Goal: Information Seeking & Learning: Learn about a topic

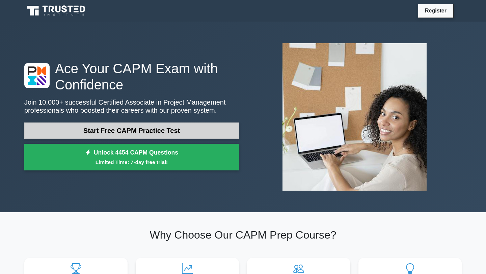
click at [167, 133] on link "Start Free CAPM Practice Test" at bounding box center [131, 131] width 215 height 16
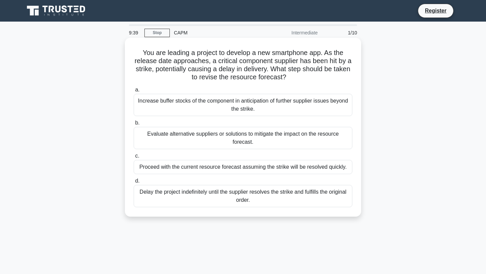
click at [186, 137] on div "Evaluate alternative suppliers or solutions to mitigate the impact on the resou…" at bounding box center [243, 138] width 219 height 22
click at [134, 125] on input "b. Evaluate alternative suppliers or solutions to mitigate the impact on the re…" at bounding box center [134, 123] width 0 height 4
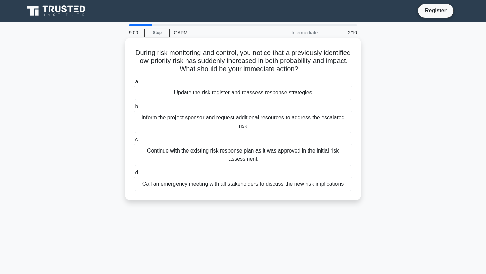
click at [253, 93] on div "Update the risk register and reassess response strategies" at bounding box center [243, 93] width 219 height 14
click at [134, 84] on input "a. Update the risk register and reassess response strategies" at bounding box center [134, 82] width 0 height 4
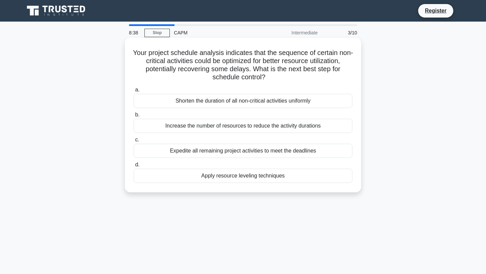
click at [237, 176] on div "Apply resource leveling techniques" at bounding box center [243, 176] width 219 height 14
click at [134, 167] on input "d. Apply resource leveling techniques" at bounding box center [134, 165] width 0 height 4
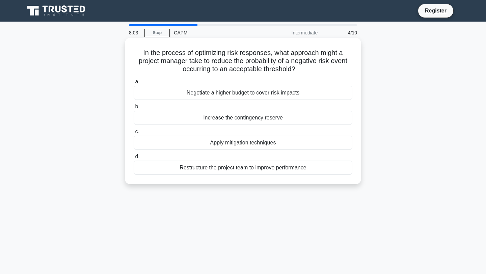
click at [239, 144] on div "Apply mitigation techniques" at bounding box center [243, 143] width 219 height 14
click at [134, 134] on input "c. Apply mitigation techniques" at bounding box center [134, 132] width 0 height 4
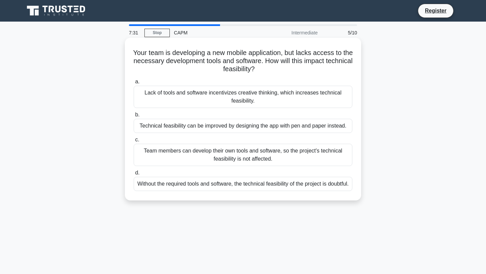
click at [188, 191] on div "Without the required tools and software, the technical feasibility of the proje…" at bounding box center [243, 184] width 219 height 14
click at [134, 175] on input "d. Without the required tools and software, the technical feasibility of the pr…" at bounding box center [134, 173] width 0 height 4
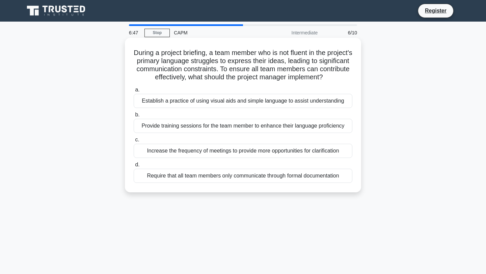
click at [209, 129] on div "Provide training sessions for the team member to enhance their language profici…" at bounding box center [243, 126] width 219 height 14
click at [134, 117] on input "b. Provide training sessions for the team member to enhance their language prof…" at bounding box center [134, 115] width 0 height 4
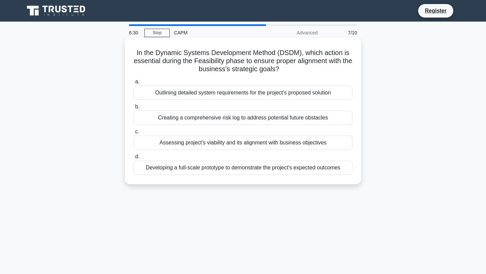
click at [289, 118] on div "Creating a comprehensive risk log to address potential future obstacles" at bounding box center [243, 118] width 219 height 14
click at [134, 109] on input "b. Creating a comprehensive risk log to address potential future obstacles" at bounding box center [134, 107] width 0 height 4
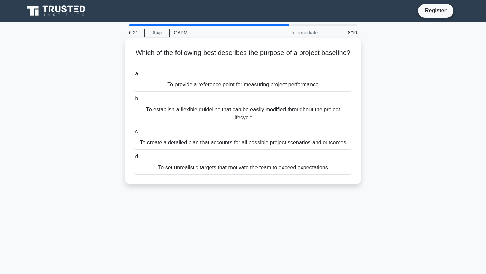
click at [231, 84] on div "To provide a reference point for measuring project performance" at bounding box center [243, 85] width 219 height 14
click at [134, 76] on input "a. To provide a reference point for measuring project performance" at bounding box center [134, 74] width 0 height 4
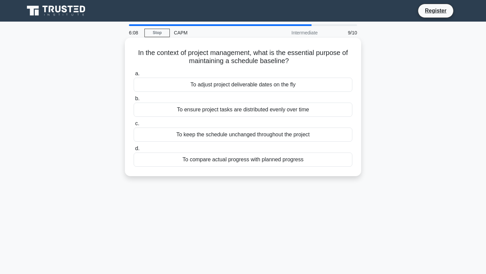
click at [214, 110] on div "To ensure project tasks are distributed evenly over time" at bounding box center [243, 110] width 219 height 14
click at [134, 101] on input "b. To ensure project tasks are distributed evenly over time" at bounding box center [134, 99] width 0 height 4
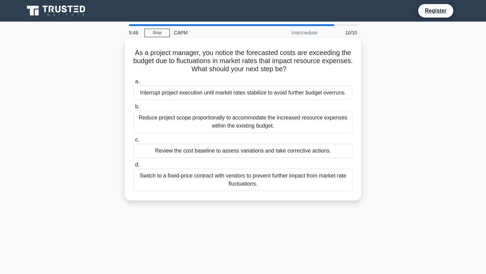
click at [158, 121] on div "Reduce project scope proportionally to accommodate the increased resource expen…" at bounding box center [243, 122] width 219 height 22
click at [134, 109] on input "b. Reduce project scope proportionally to accommodate the increased resource ex…" at bounding box center [134, 107] width 0 height 4
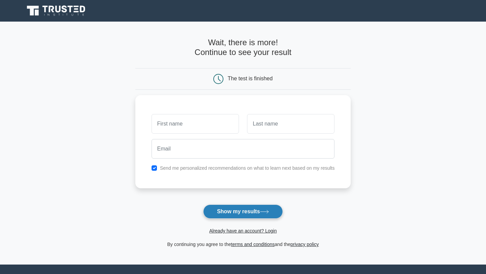
click at [233, 206] on button "Show my results" at bounding box center [243, 212] width 80 height 14
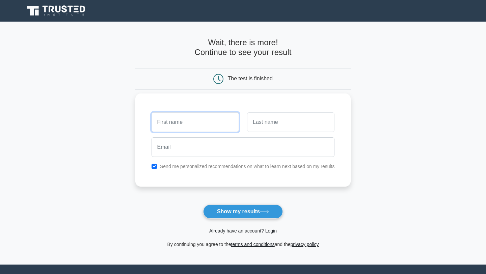
click at [205, 115] on input "text" at bounding box center [195, 122] width 87 height 20
type input "Saqlain"
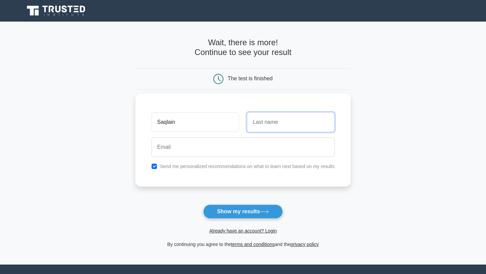
click at [289, 123] on input "text" at bounding box center [290, 122] width 87 height 20
type input "Anjum"
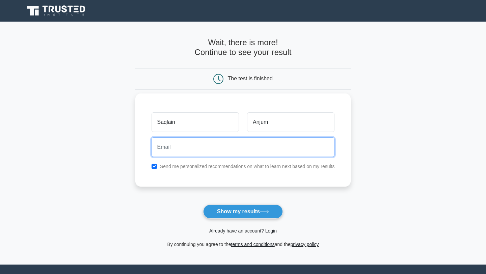
click at [232, 154] on input "email" at bounding box center [243, 147] width 183 height 20
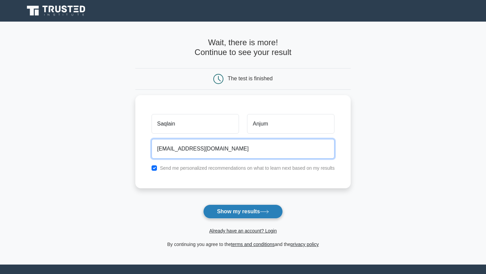
type input "saqlainanjum13@gmail.com"
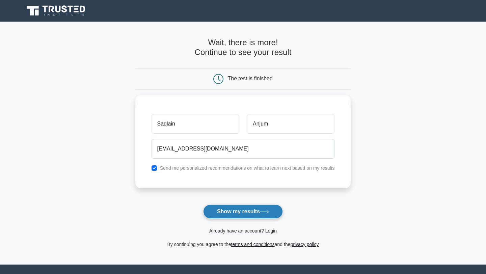
click at [247, 212] on button "Show my results" at bounding box center [243, 212] width 80 height 14
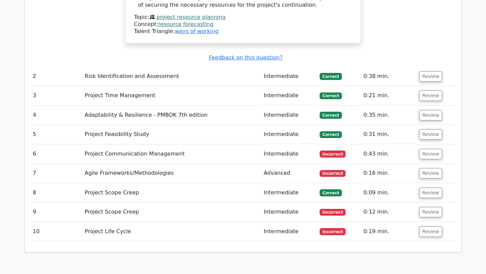
scroll to position [1020, 0]
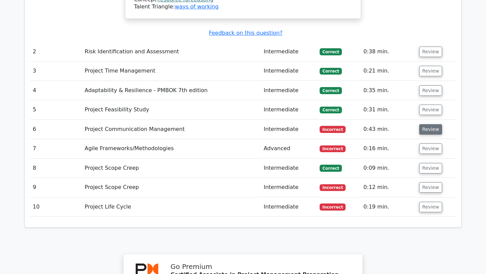
click at [426, 124] on button "Review" at bounding box center [430, 129] width 23 height 10
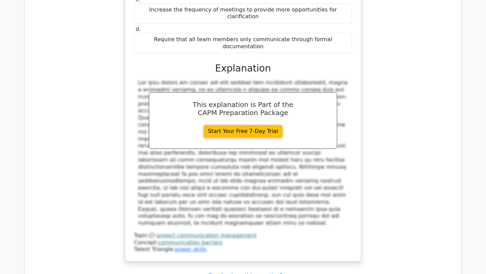
scroll to position [1333, 0]
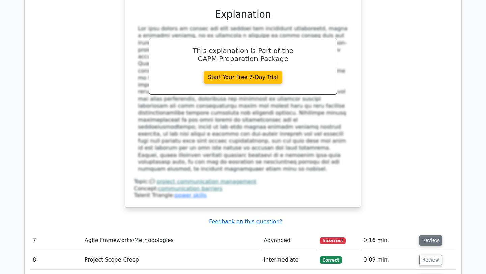
click at [433, 235] on button "Review" at bounding box center [430, 240] width 23 height 10
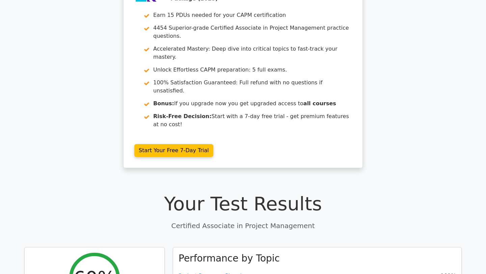
scroll to position [0, 0]
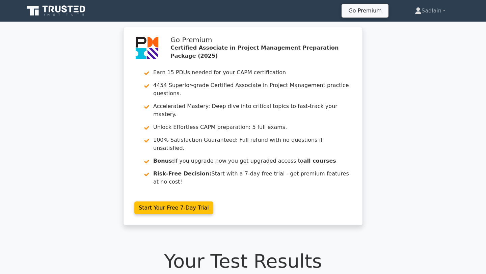
click at [66, 10] on icon at bounding box center [64, 8] width 5 height 7
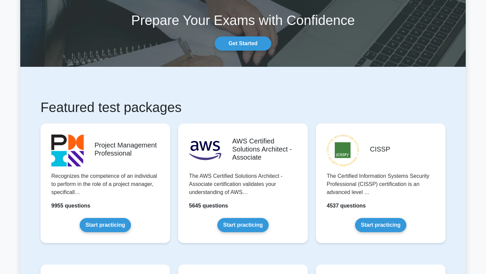
scroll to position [86, 0]
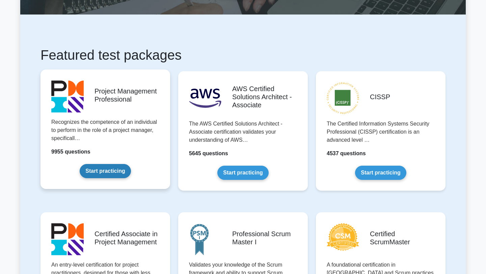
click at [107, 176] on link "Start practicing" at bounding box center [105, 171] width 51 height 14
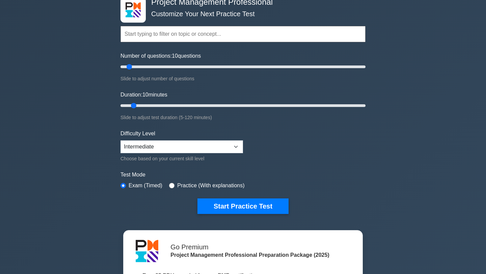
scroll to position [54, 0]
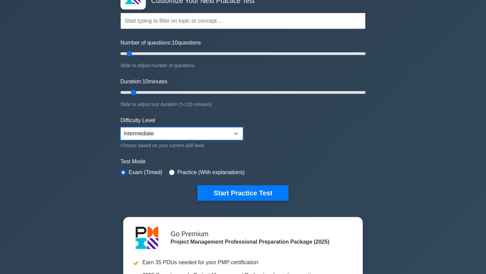
click at [163, 132] on select "Beginner Intermediate Expert" at bounding box center [182, 133] width 123 height 13
select select "expert"
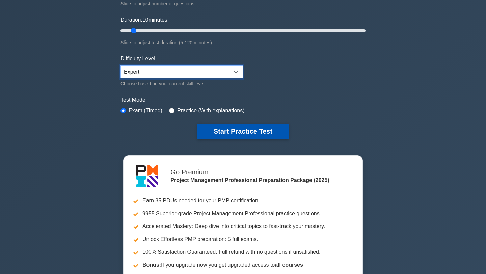
scroll to position [119, 0]
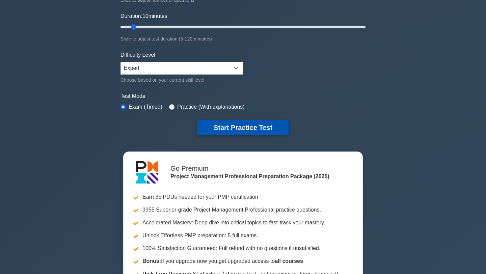
click at [225, 133] on button "Start Practice Test" at bounding box center [242, 128] width 91 height 16
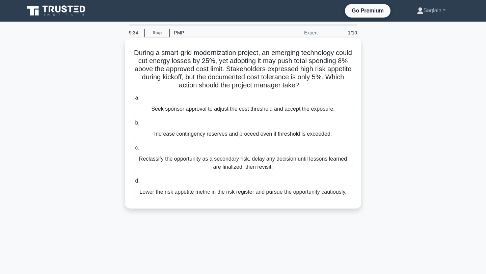
click at [180, 163] on div "Reclassify the opportunity as a secondary risk, delay any decision until lesson…" at bounding box center [243, 163] width 219 height 22
click at [134, 150] on input "c. Reclassify the opportunity as a secondary risk, delay any decision until les…" at bounding box center [134, 148] width 0 height 4
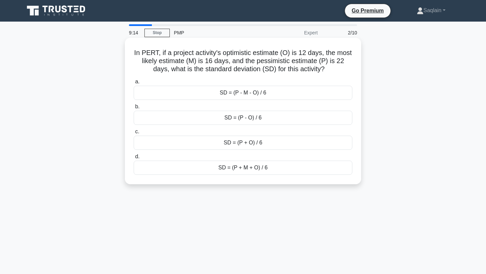
click at [217, 170] on div "SD = (P + M + O) / 6" at bounding box center [243, 168] width 219 height 14
click at [134, 159] on input "d. SD = (P + M + O) / 6" at bounding box center [134, 157] width 0 height 4
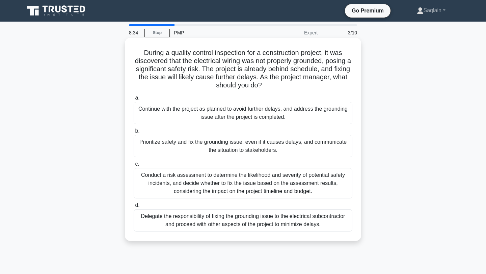
click at [204, 182] on div "Conduct a risk assessment to determine the likelihood and severity of potential…" at bounding box center [243, 183] width 219 height 30
click at [134, 166] on input "c. Conduct a risk assessment to determine the likelihood and severity of potent…" at bounding box center [134, 164] width 0 height 4
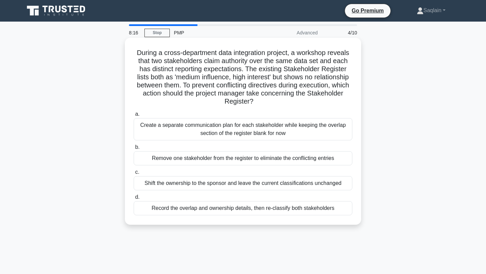
click at [202, 128] on div "Create a separate communication plan for each stakeholder while keeping the ove…" at bounding box center [243, 129] width 219 height 22
click at [134, 116] on input "a. Create a separate communication plan for each stakeholder while keeping the …" at bounding box center [134, 114] width 0 height 4
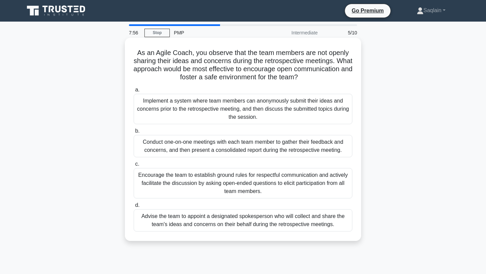
click at [191, 112] on div "Implement a system where team members can anonymously submit their ideas and co…" at bounding box center [243, 109] width 219 height 30
click at [134, 92] on input "a. Implement a system where team members can anonymously submit their ideas and…" at bounding box center [134, 90] width 0 height 4
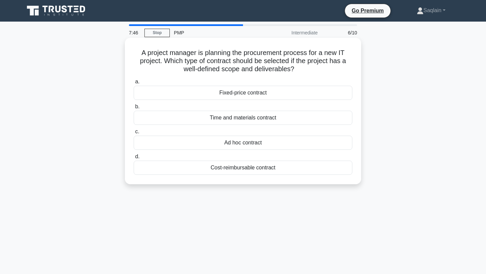
click at [221, 144] on div "Ad hoc contract" at bounding box center [243, 143] width 219 height 14
click at [134, 134] on input "c. Ad hoc contract" at bounding box center [134, 132] width 0 height 4
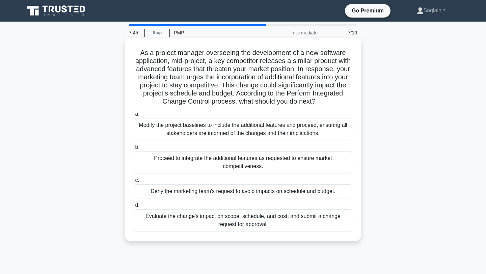
click at [218, 167] on div "Proceed to integrate the additional features as requested to ensure market comp…" at bounding box center [243, 162] width 219 height 22
click at [134, 150] on input "b. Proceed to integrate the additional features as requested to ensure market c…" at bounding box center [134, 147] width 0 height 4
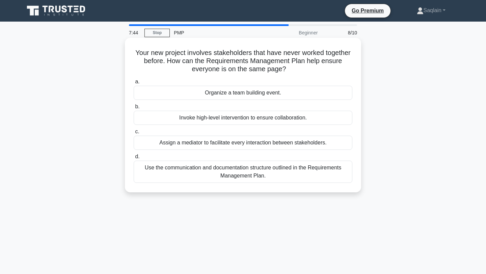
click at [203, 174] on div "Use the communication and documentation structure outlined in the Requirements …" at bounding box center [243, 172] width 219 height 22
click at [134, 159] on input "d. Use the communication and documentation structure outlined in the Requiremen…" at bounding box center [134, 157] width 0 height 4
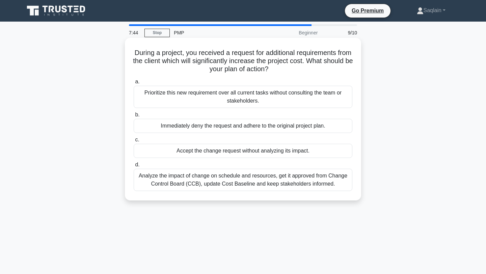
click at [211, 119] on label "b. Immediately deny the request and adhere to the original project plan." at bounding box center [243, 122] width 219 height 22
click at [134, 117] on input "b. Immediately deny the request and adhere to the original project plan." at bounding box center [134, 115] width 0 height 4
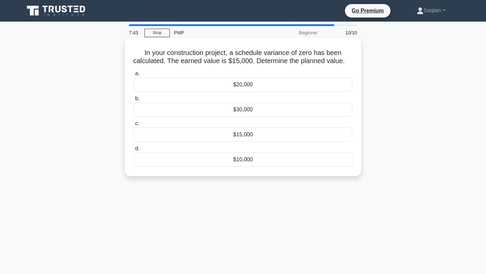
click at [238, 92] on div "$20,000" at bounding box center [243, 85] width 219 height 14
click at [134, 76] on input "a. $20,000" at bounding box center [134, 74] width 0 height 4
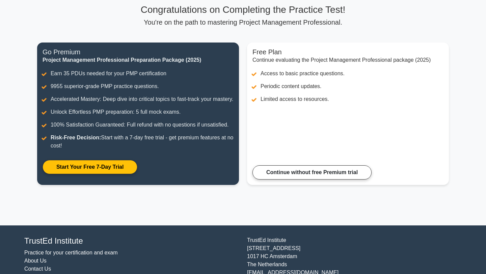
scroll to position [76, 0]
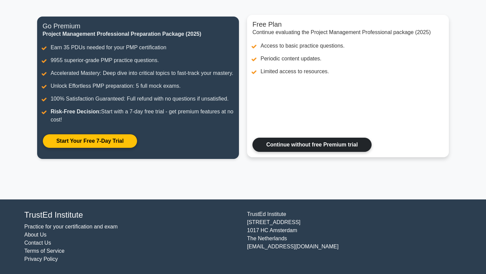
click at [307, 152] on link "Continue without free Premium trial" at bounding box center [311, 145] width 119 height 14
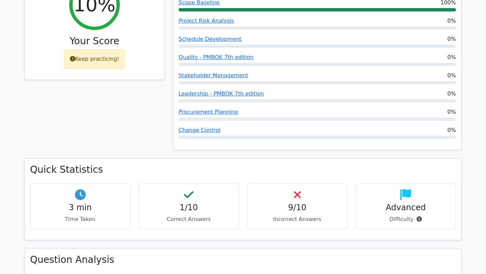
scroll to position [416, 0]
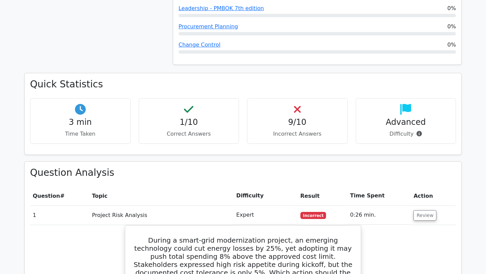
click at [420, 206] on td "Review" at bounding box center [433, 215] width 45 height 19
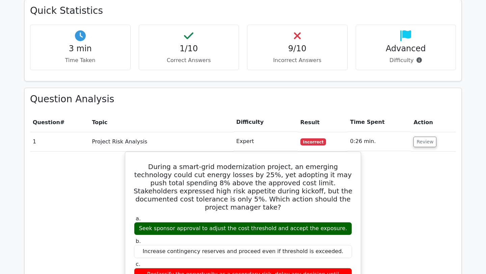
scroll to position [0, 0]
